Goal: Task Accomplishment & Management: Manage account settings

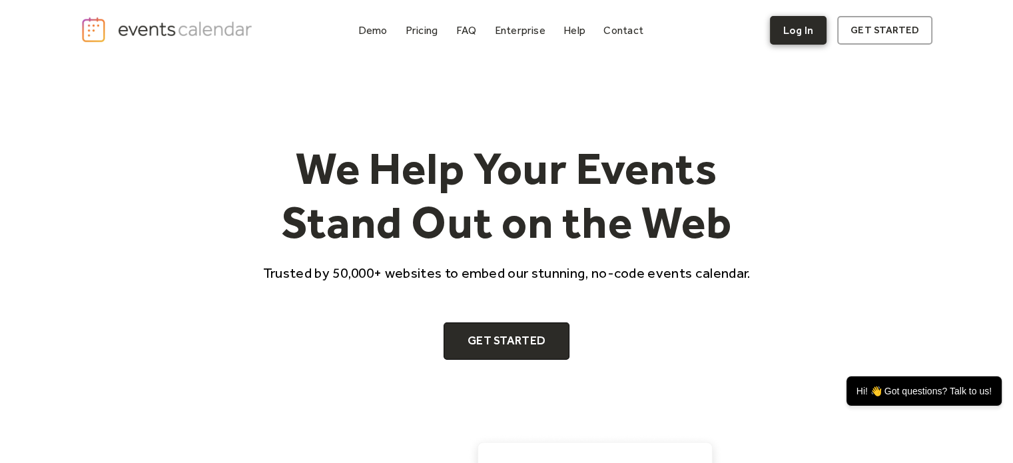
click at [803, 24] on link "Log In" at bounding box center [798, 30] width 57 height 29
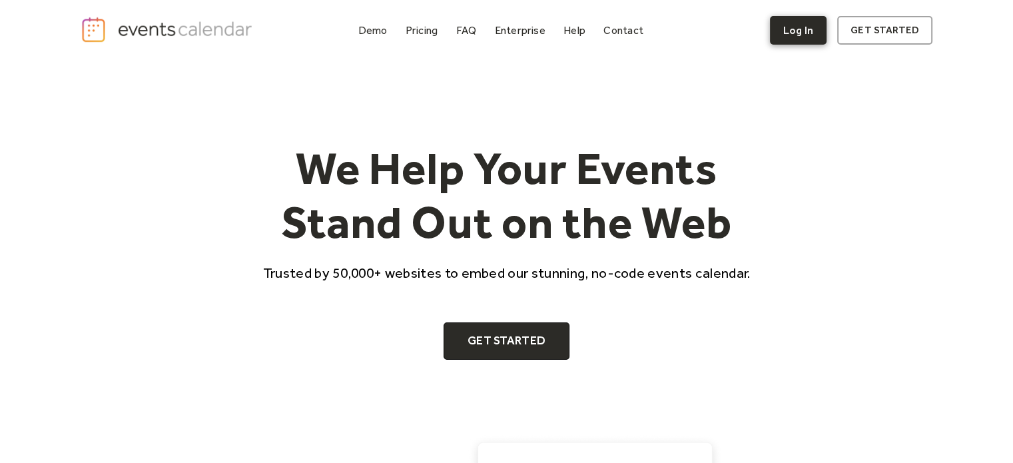
click at [807, 33] on link "Log In" at bounding box center [798, 30] width 57 height 29
